Goal: Navigation & Orientation: Find specific page/section

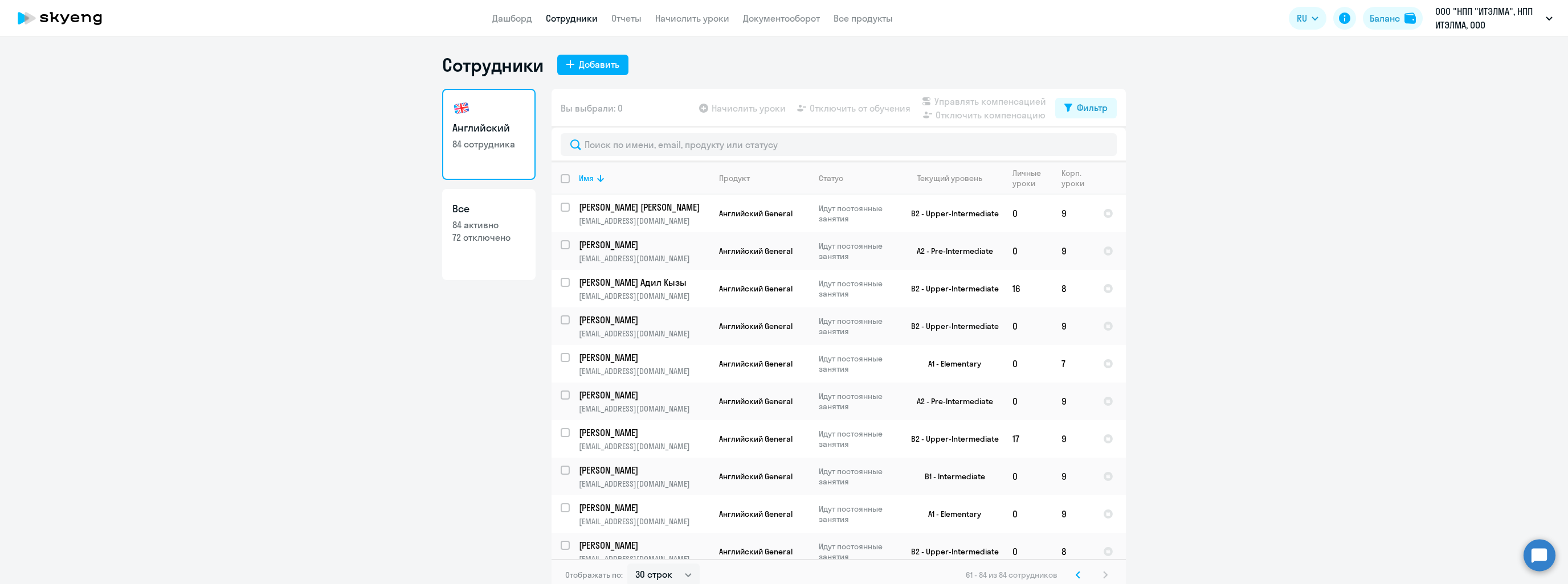
select select "30"
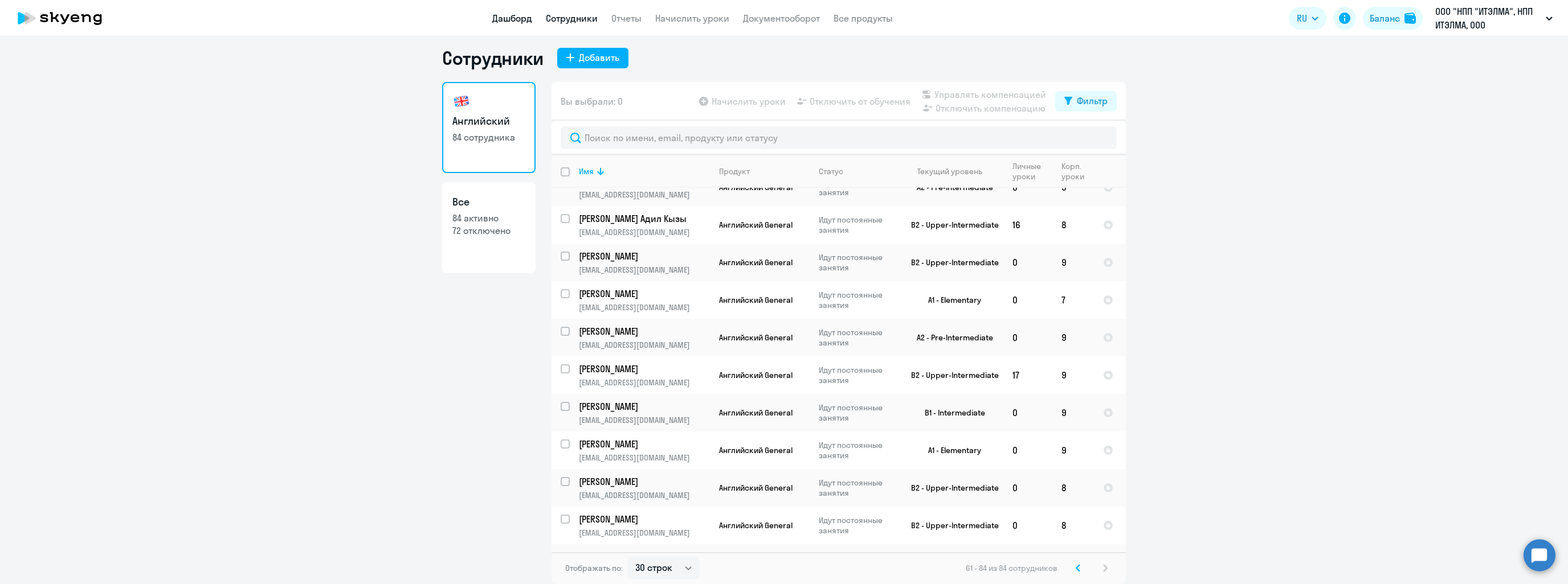
click at [522, 16] on link "Дашборд" at bounding box center [513, 18] width 40 height 12
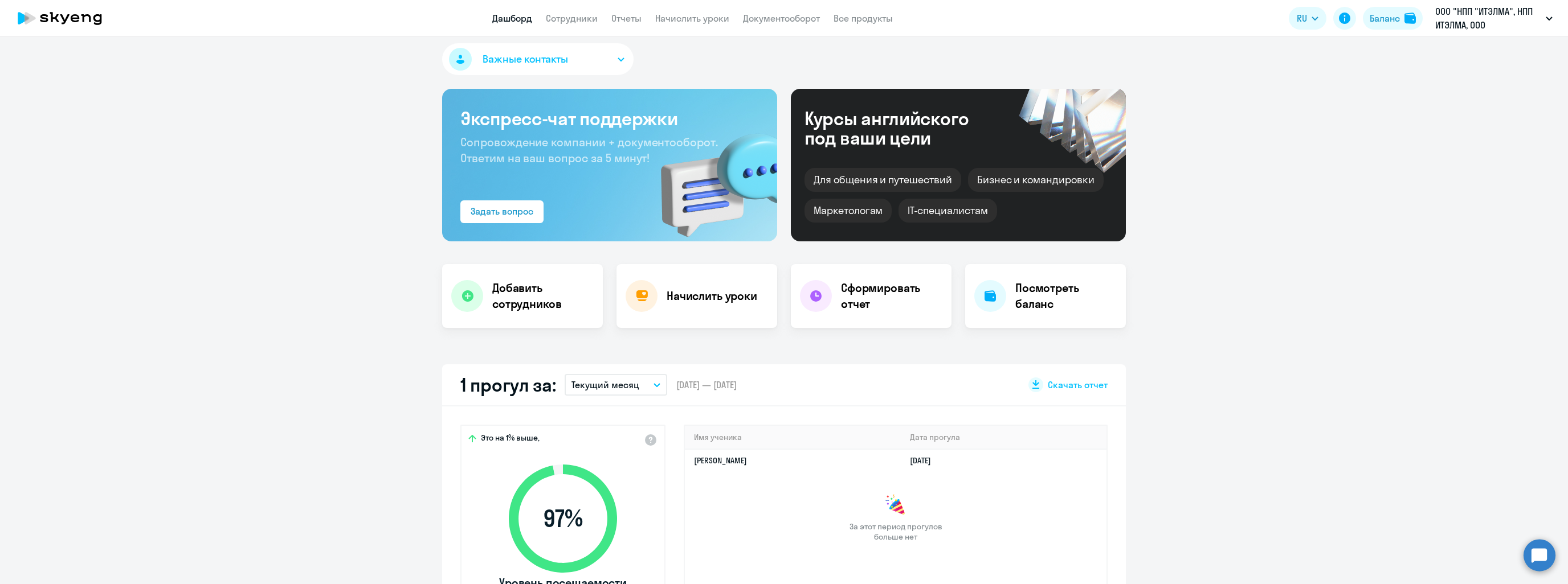
click at [590, 24] on app-menu-item-link "Сотрудники" at bounding box center [572, 18] width 52 height 14
click at [589, 19] on link "Сотрудники" at bounding box center [572, 18] width 52 height 12
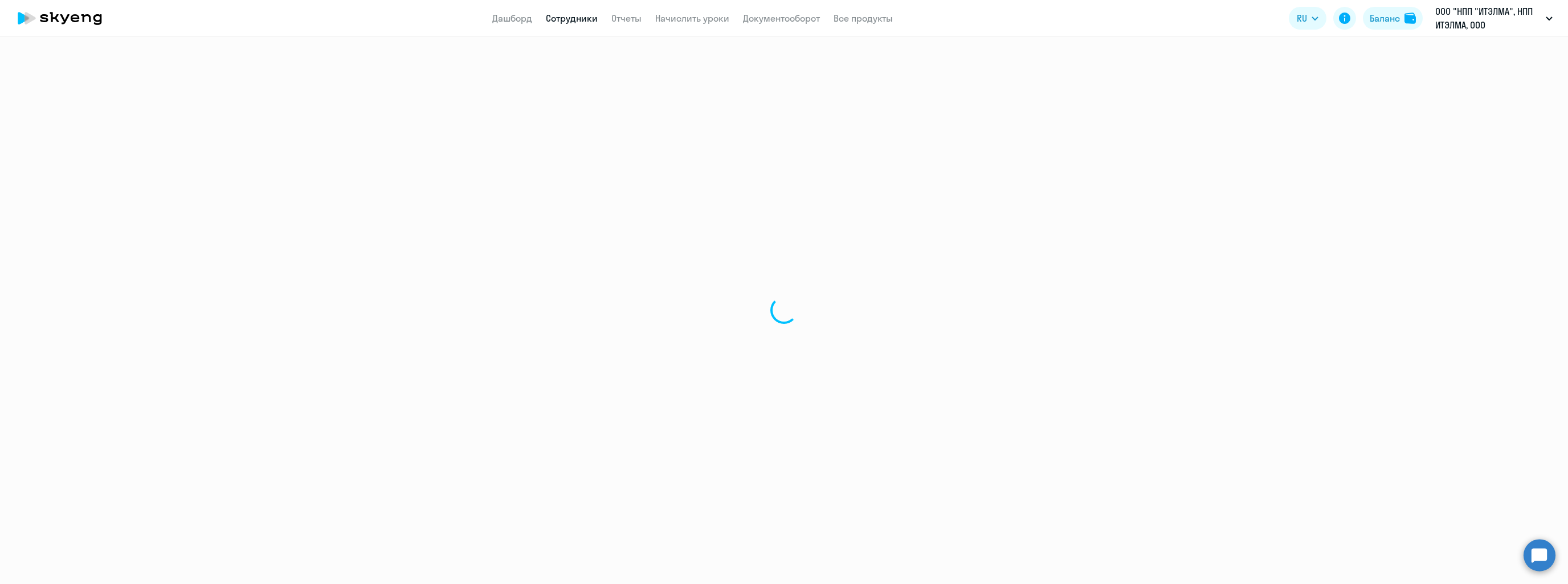
select select "30"
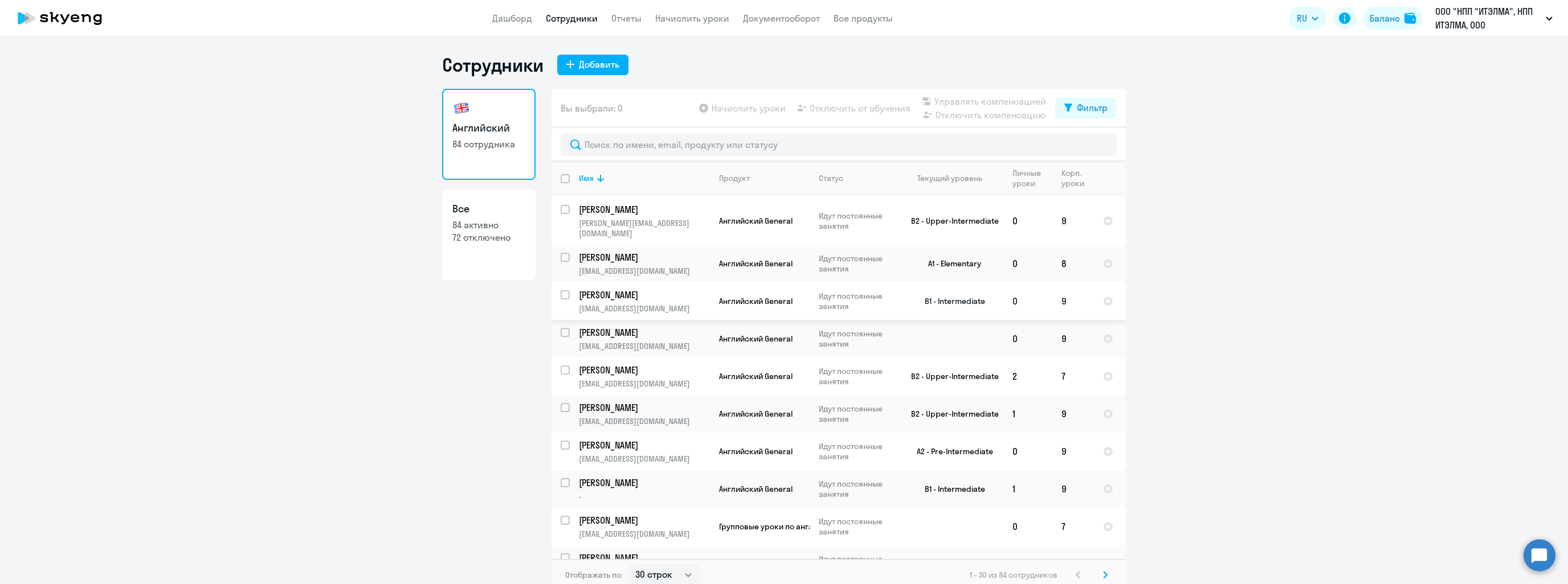
scroll to position [7, 0]
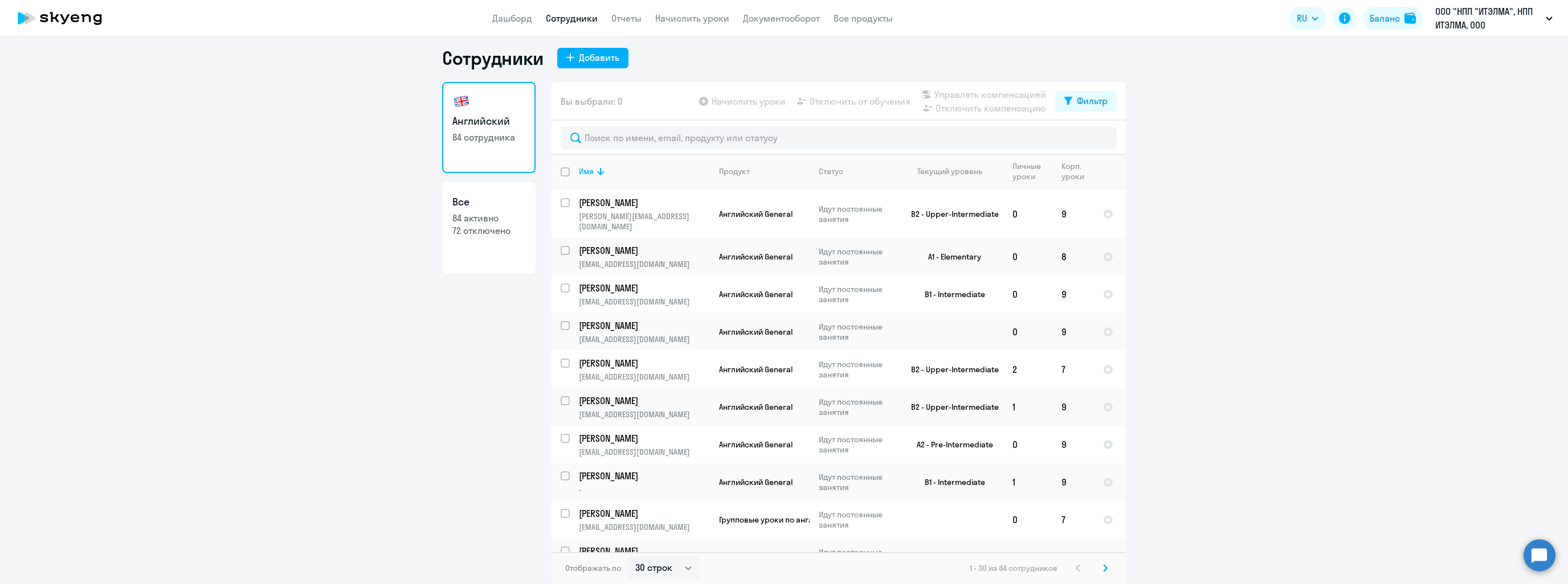
click at [1108, 559] on div "Отображать по: 30 строк 50 строк 100 строк 1 - 30 из 84 сотрудников" at bounding box center [839, 568] width 575 height 32
click at [1105, 563] on svg-icon at bounding box center [1105, 568] width 13 height 13
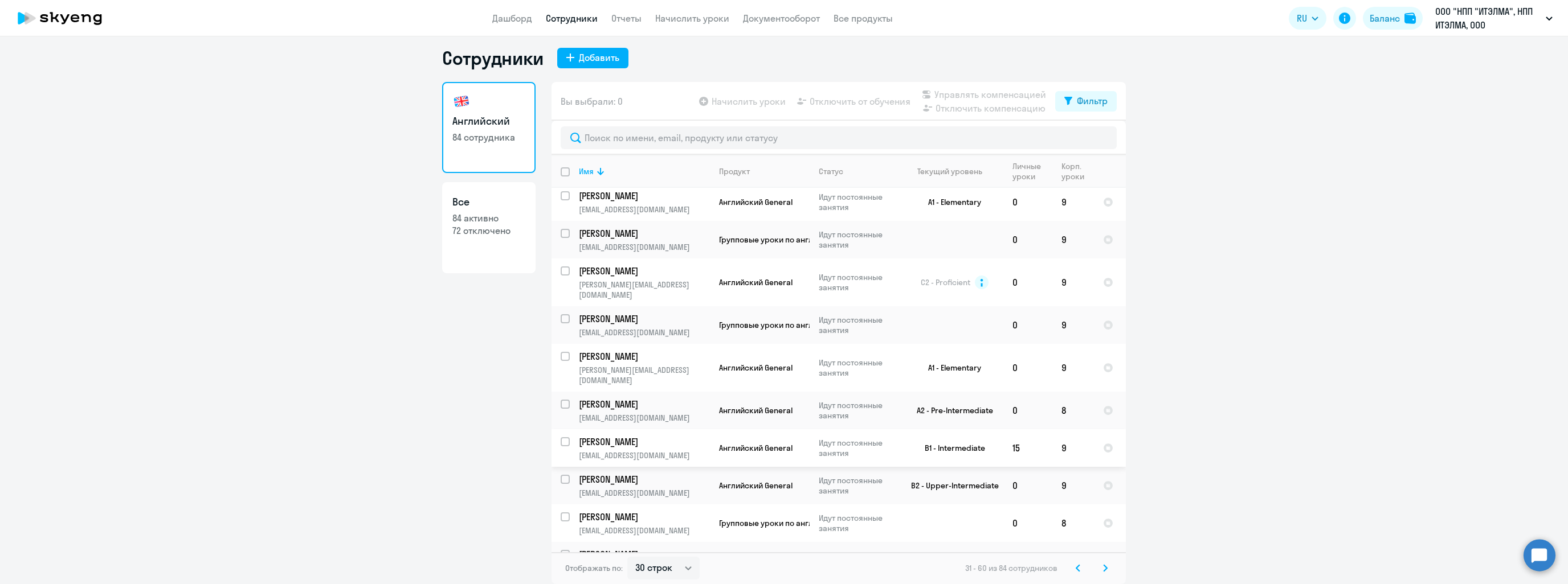
scroll to position [770, 0]
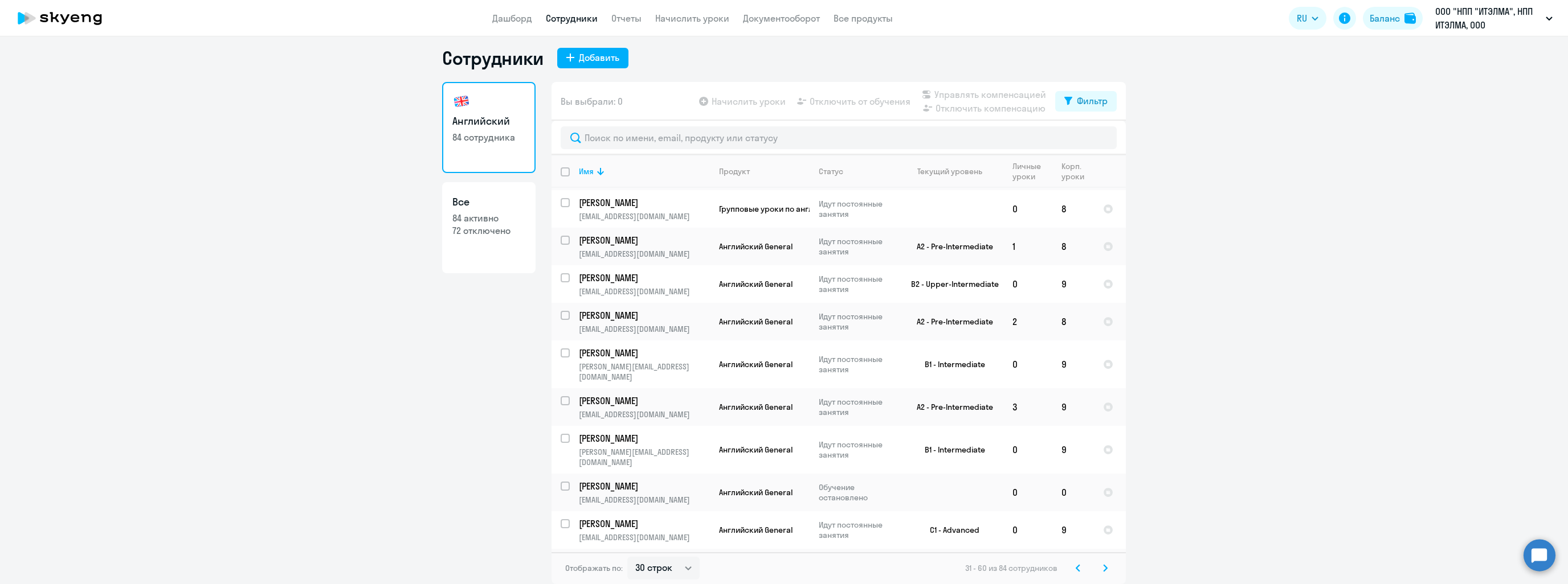
click at [1099, 565] on svg-icon at bounding box center [1105, 568] width 13 height 13
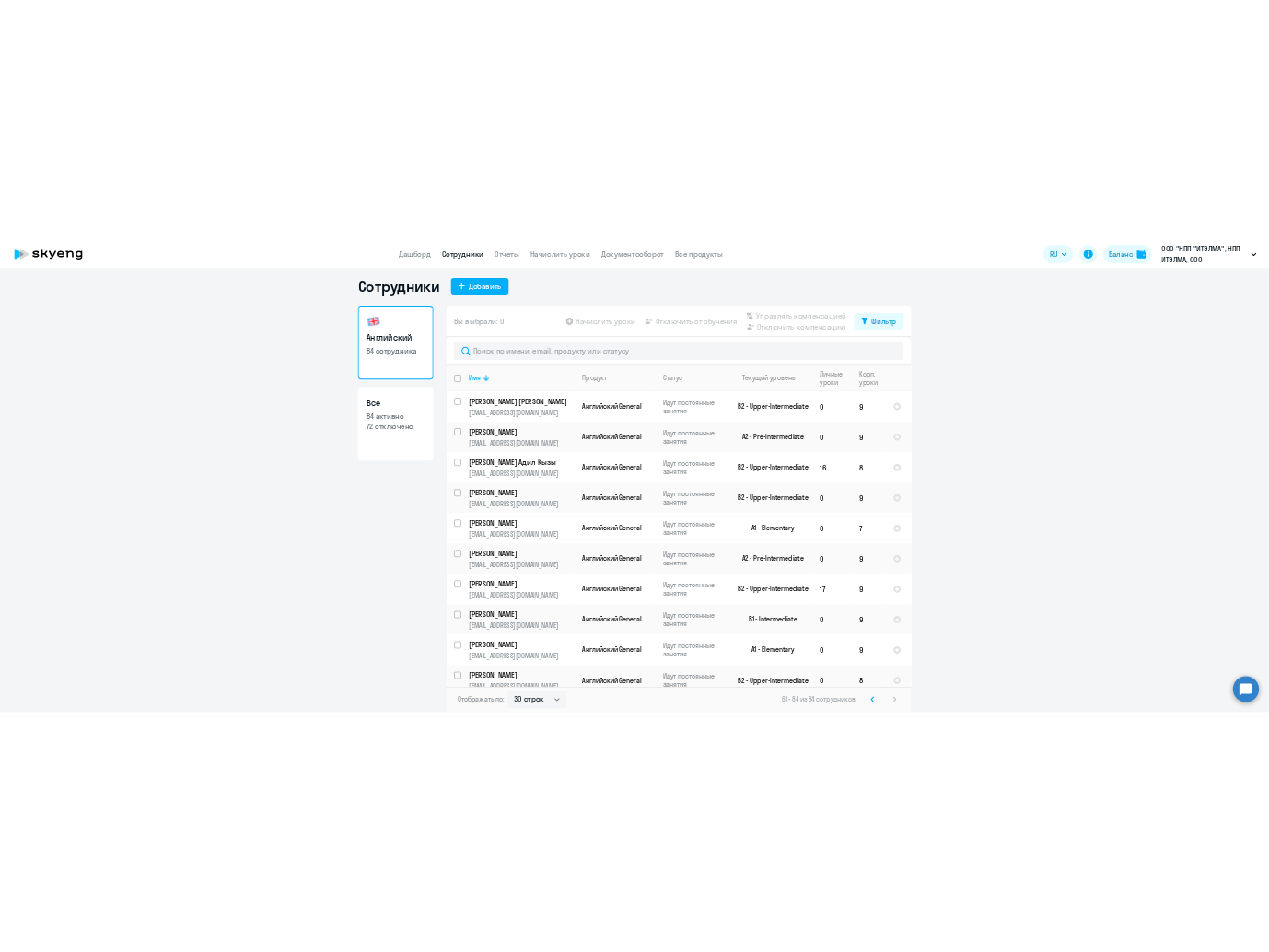
scroll to position [0, 0]
